Goal: Task Accomplishment & Management: Use online tool/utility

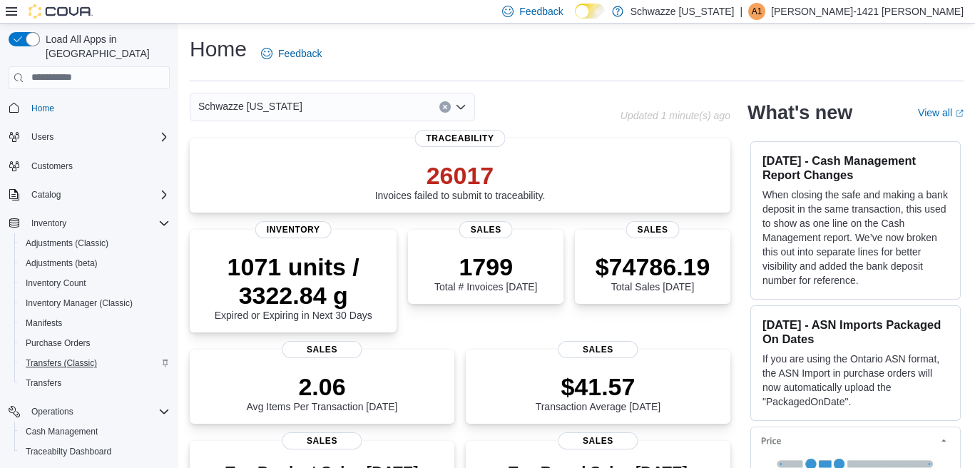
scroll to position [47, 0]
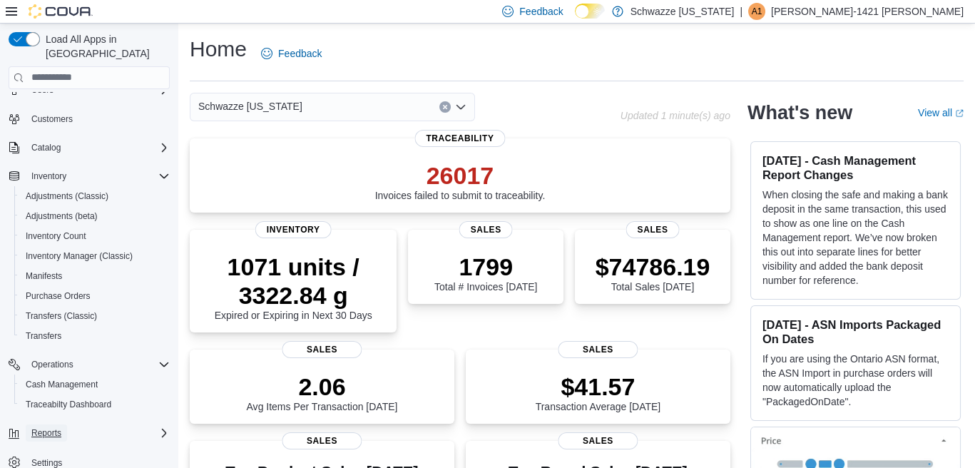
click at [54, 427] on span "Reports" at bounding box center [46, 432] width 30 height 11
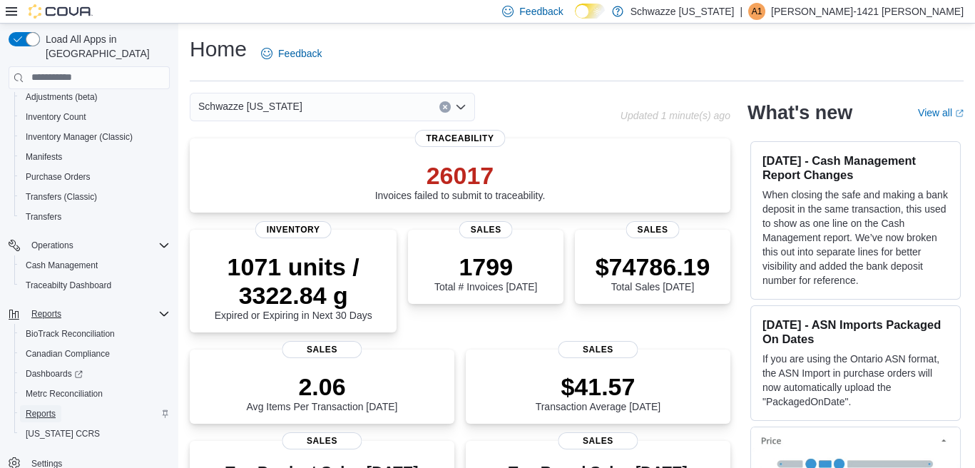
click at [47, 408] on span "Reports" at bounding box center [41, 413] width 30 height 11
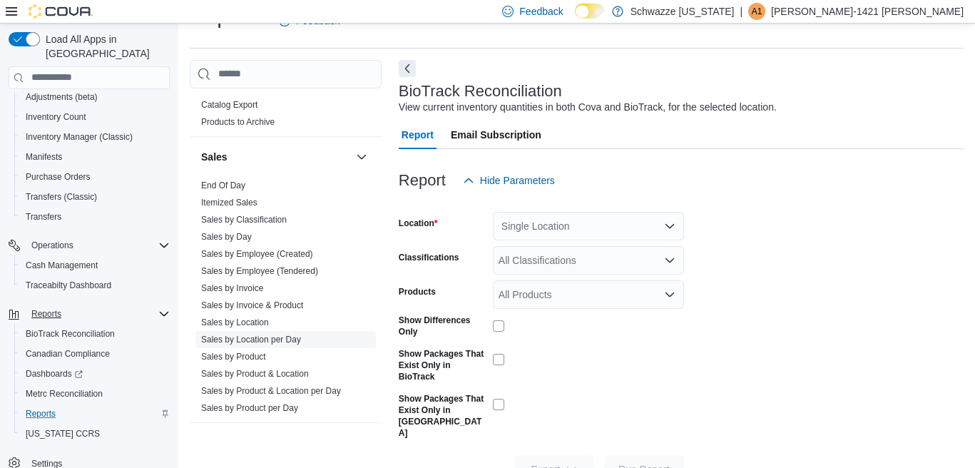
scroll to position [942, 0]
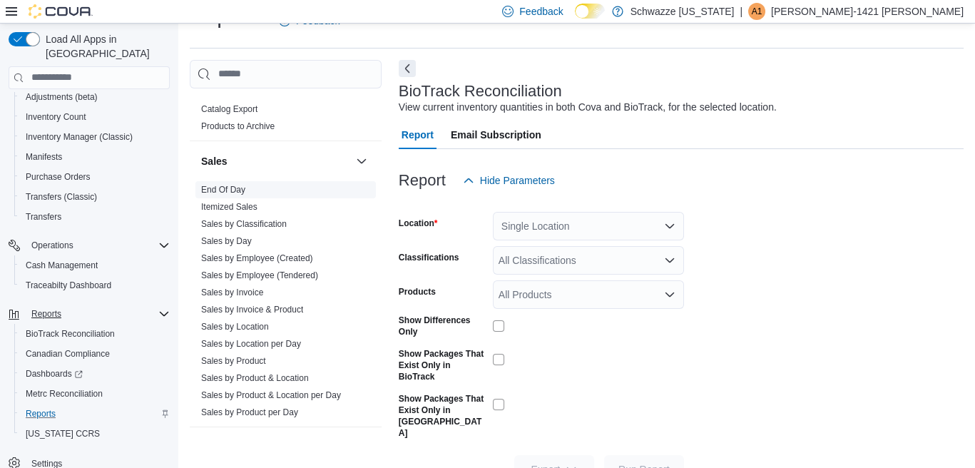
click at [241, 185] on link "End Of Day" at bounding box center [223, 190] width 44 height 10
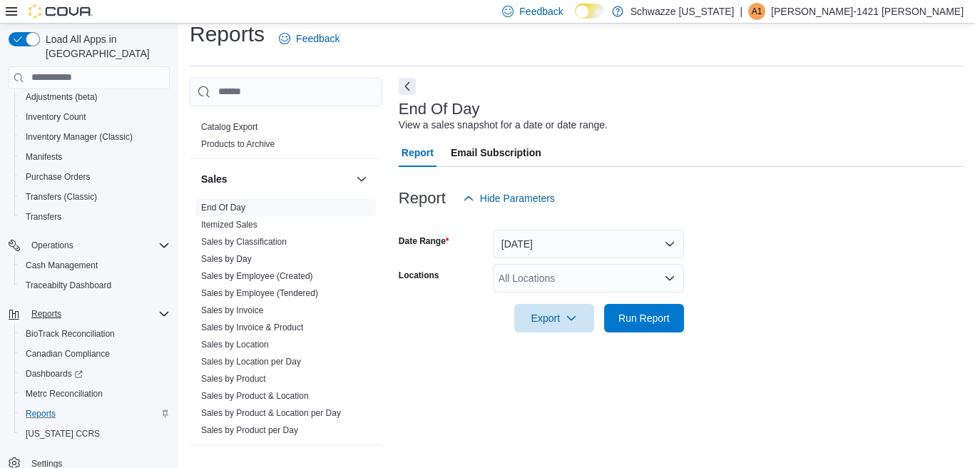
click at [543, 271] on div "All Locations" at bounding box center [588, 278] width 191 height 29
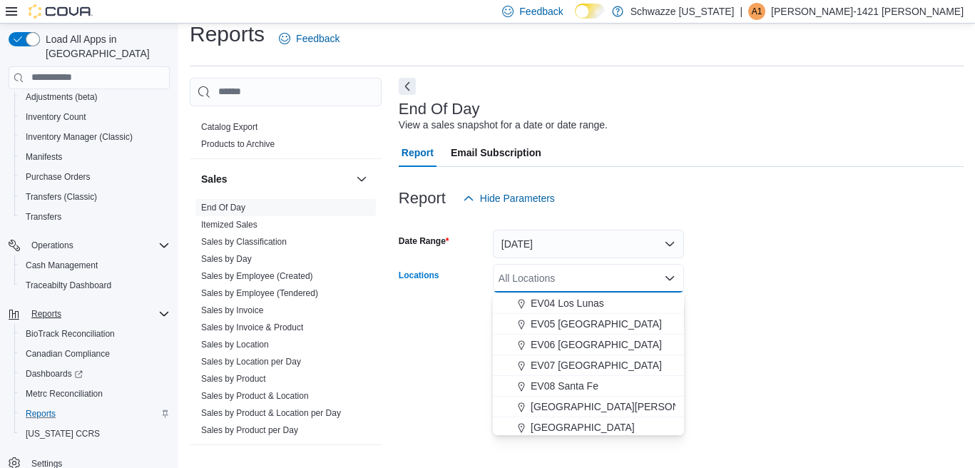
scroll to position [285, 0]
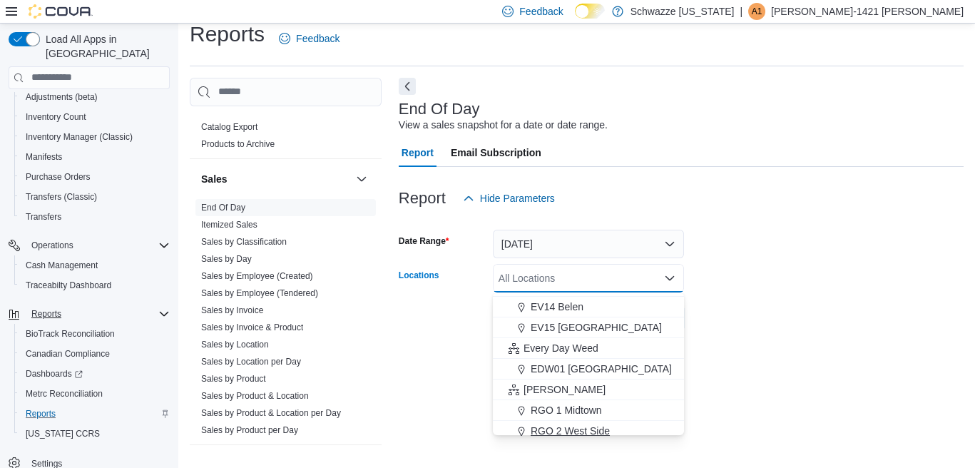
click at [559, 427] on span "RGO 2 West Side" at bounding box center [570, 431] width 79 height 14
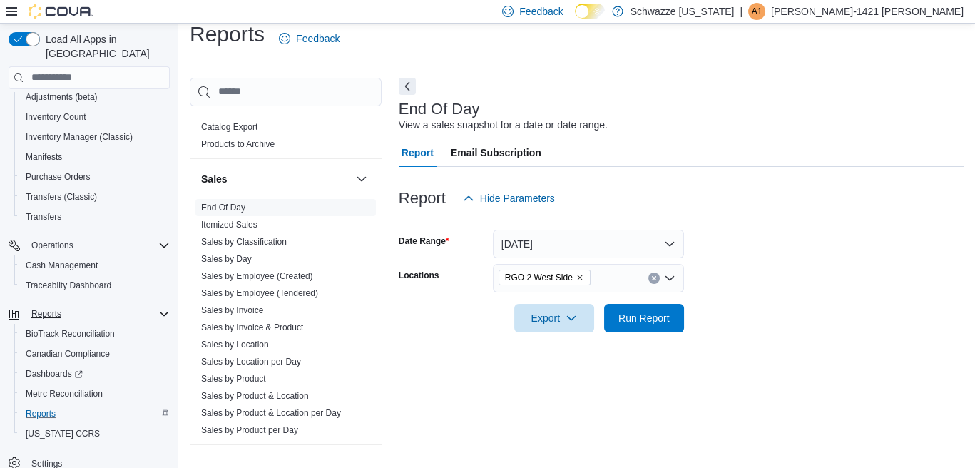
click at [707, 324] on form "Date Range [DATE] Locations RGO 2 West Side Export Run Report" at bounding box center [681, 273] width 565 height 120
click at [644, 313] on span "Run Report" at bounding box center [644, 317] width 51 height 14
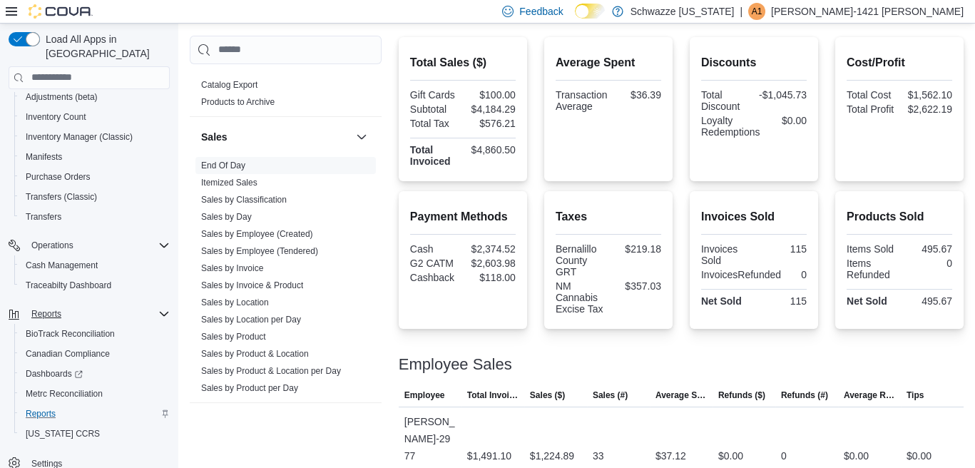
scroll to position [559, 0]
